Goal: Navigation & Orientation: Find specific page/section

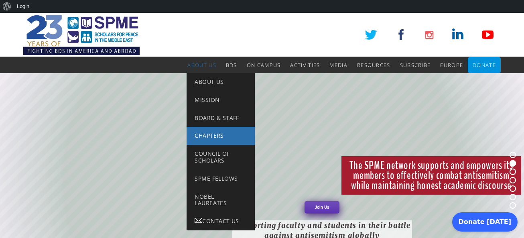
click at [207, 133] on span "Chapters" at bounding box center [209, 136] width 29 height 8
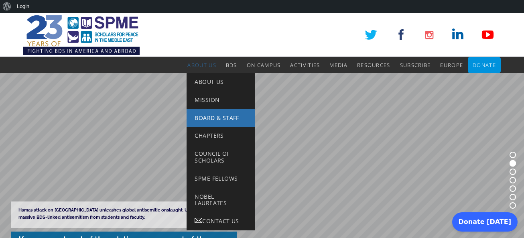
click at [208, 115] on span "Board & Staff" at bounding box center [217, 118] width 44 height 8
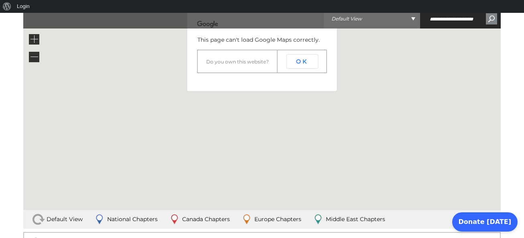
scroll to position [174, 0]
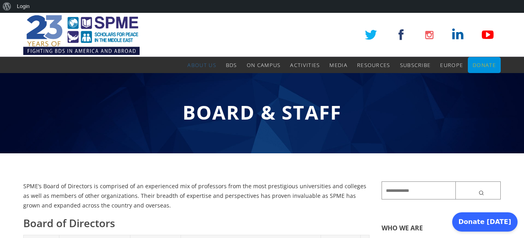
click at [482, 63] on span "Donate" at bounding box center [484, 64] width 23 height 7
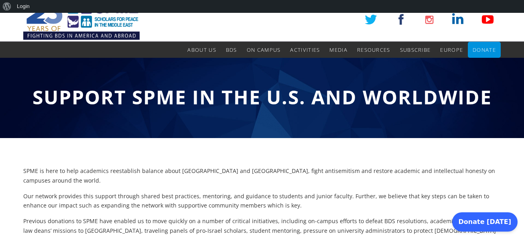
scroll to position [0, 0]
